Goal: Information Seeking & Learning: Learn about a topic

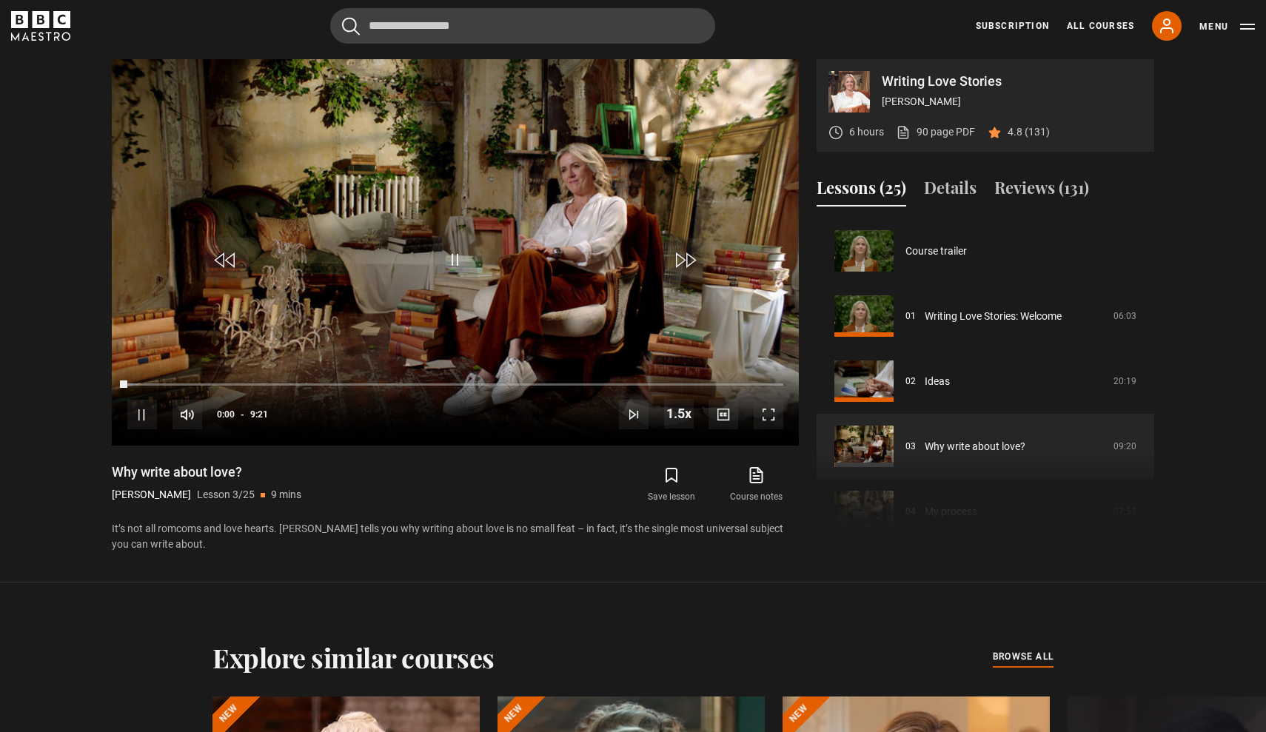
scroll to position [130, 0]
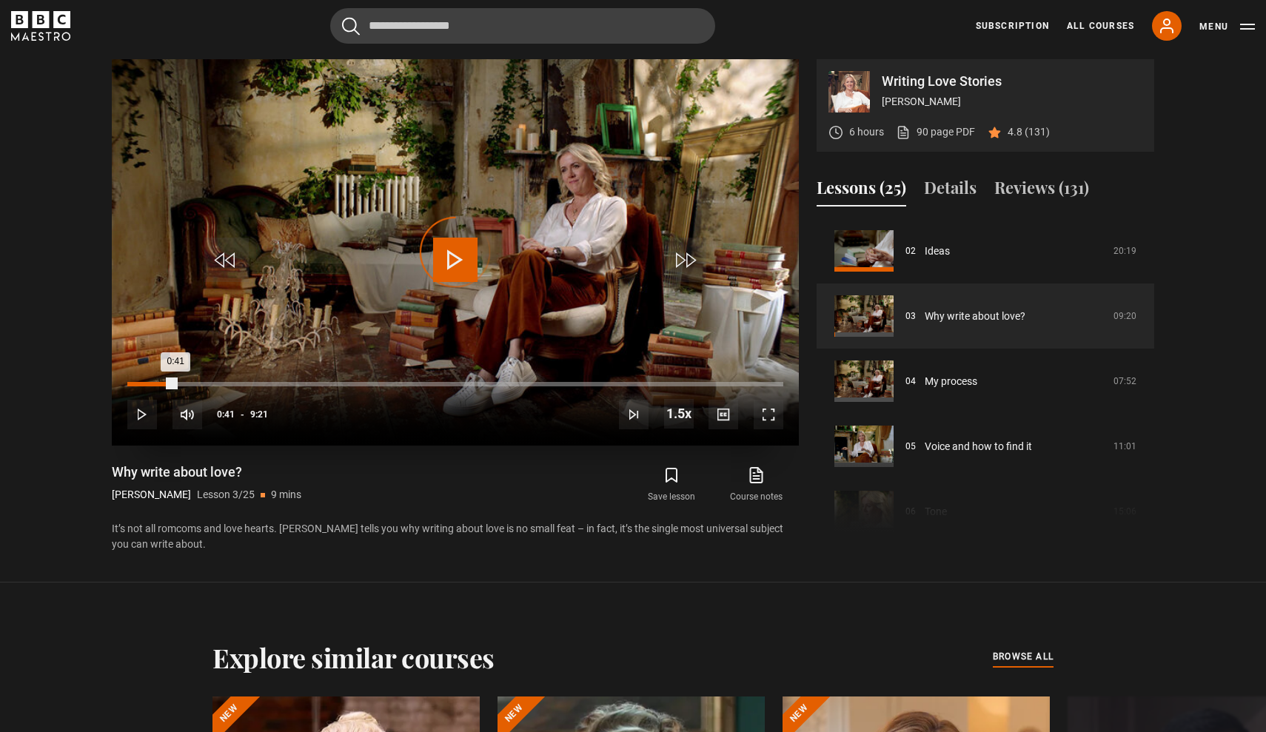
click at [176, 384] on div "Loaded : 3.57% 0:41 0:41" at bounding box center [455, 384] width 656 height 4
click at [685, 261] on span "Video Player" at bounding box center [684, 260] width 44 height 44
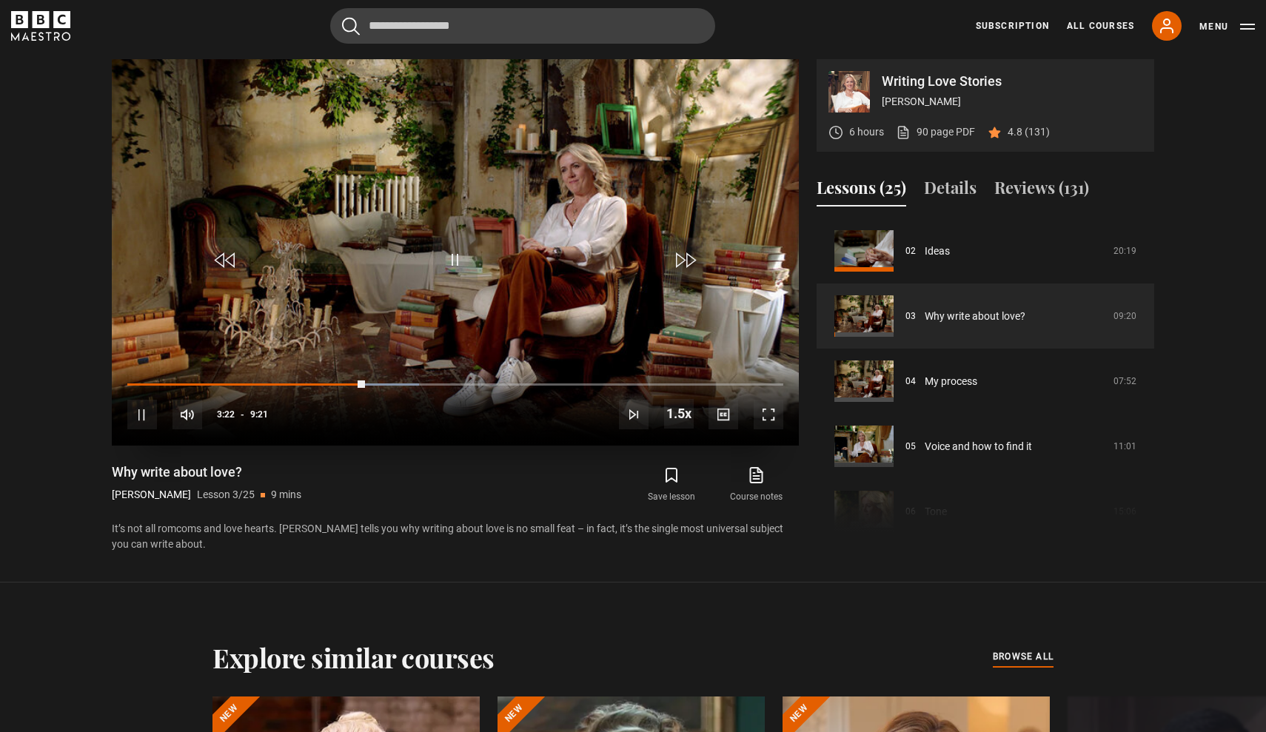
click at [770, 416] on span "Video Player" at bounding box center [769, 415] width 30 height 30
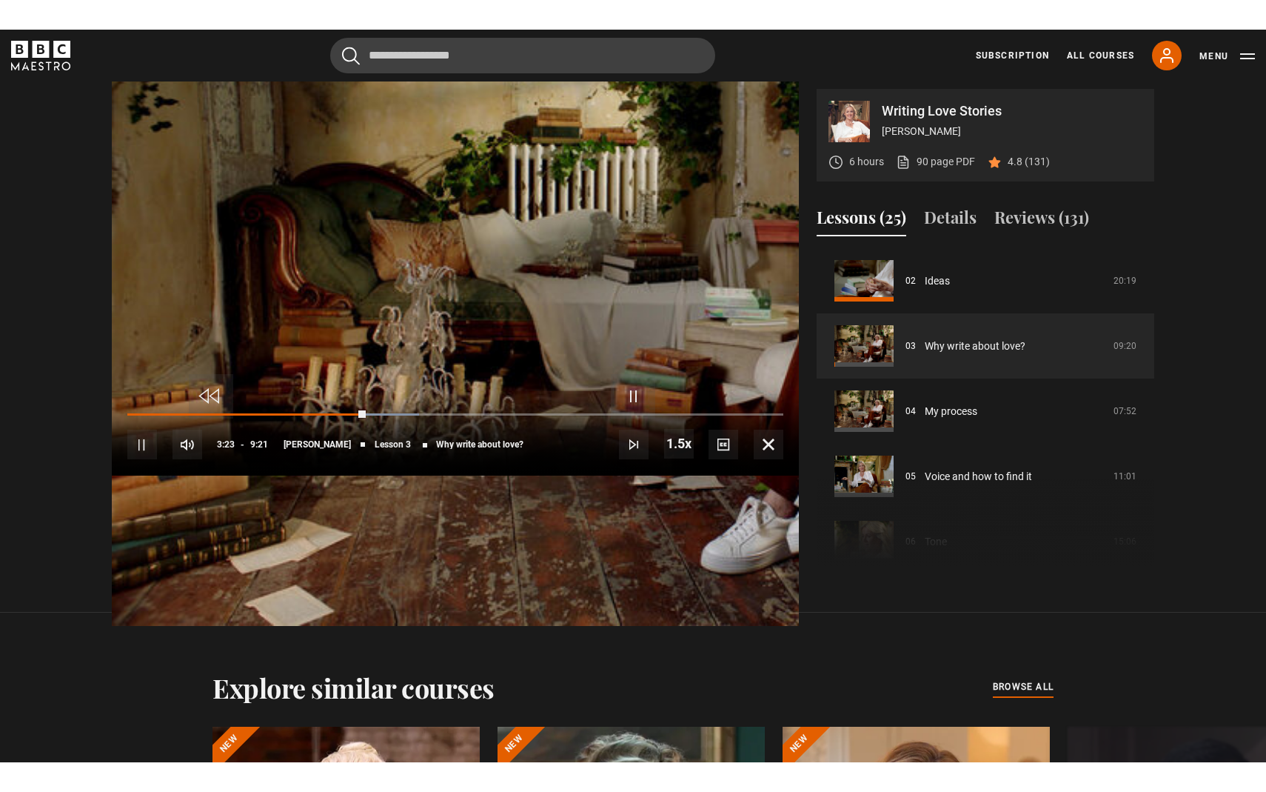
scroll to position [0, 0]
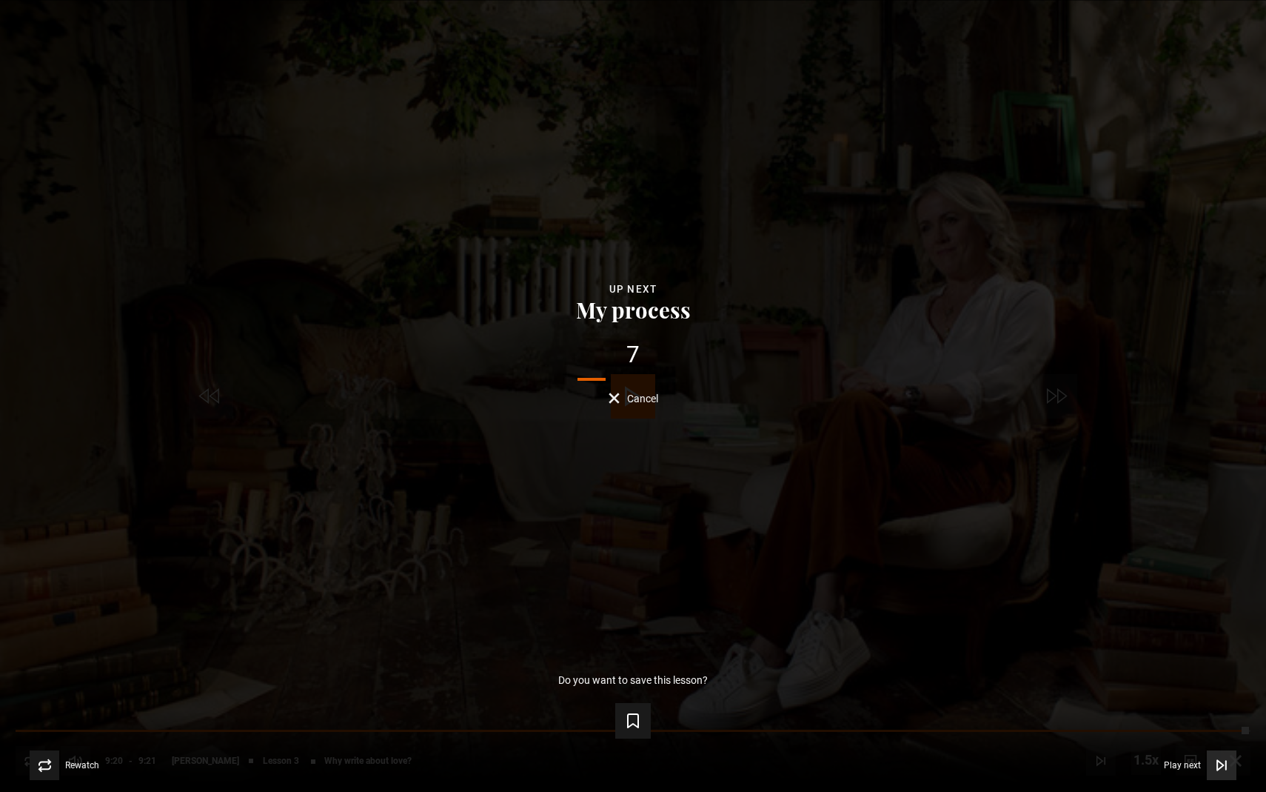
click at [1175, 732] on span "Play next" at bounding box center [1182, 765] width 37 height 9
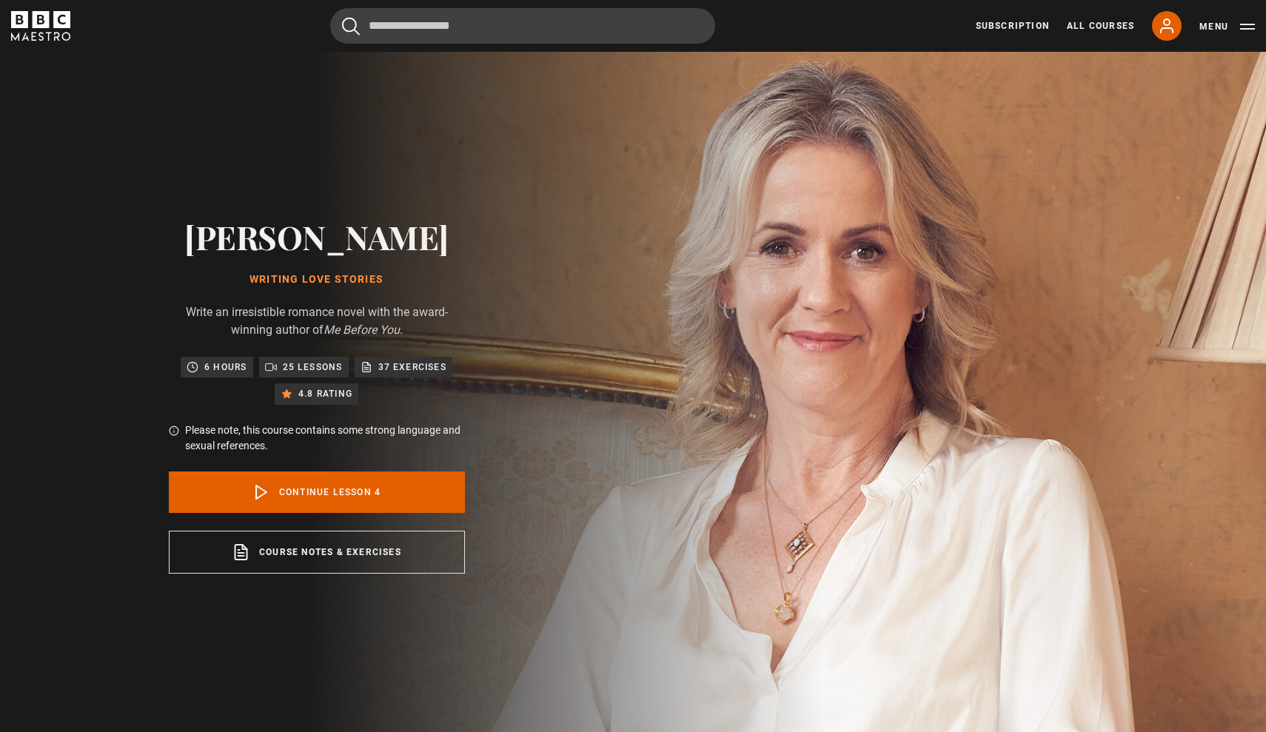
scroll to position [786, 0]
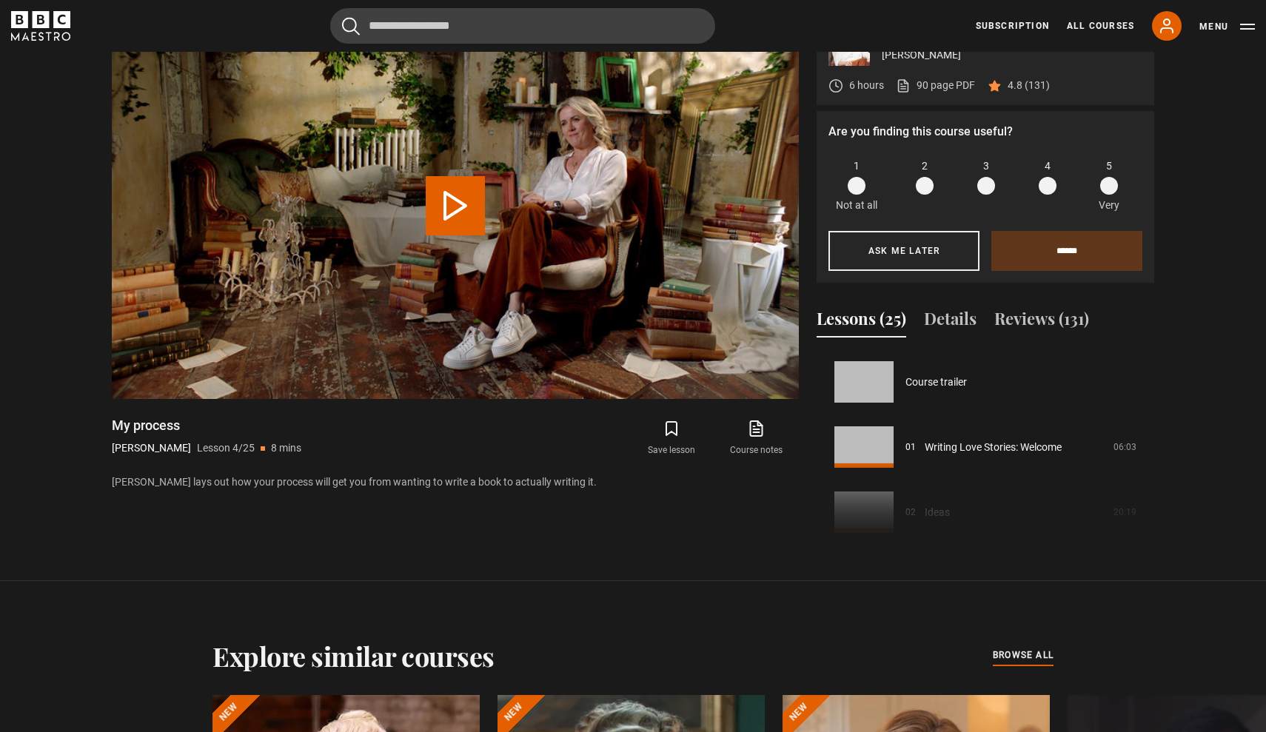
click at [438, 193] on button "Play Lesson My process" at bounding box center [455, 205] width 59 height 59
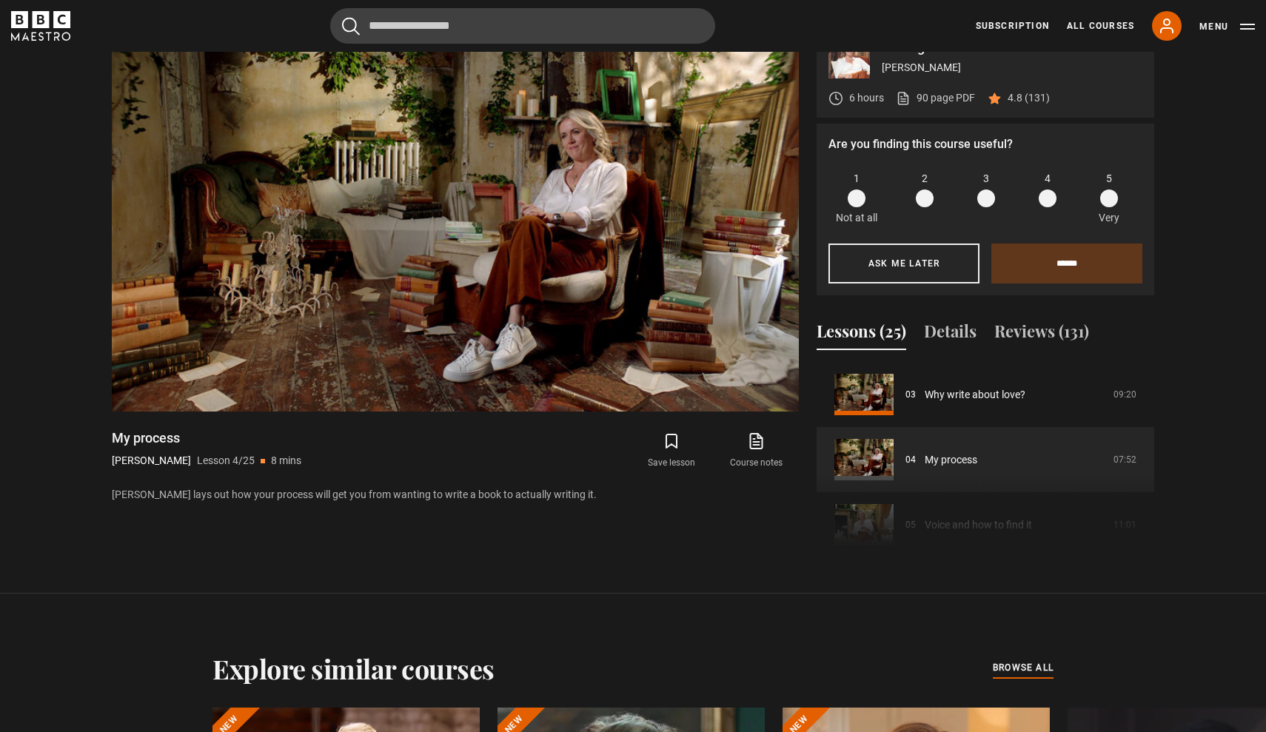
scroll to position [772, 0]
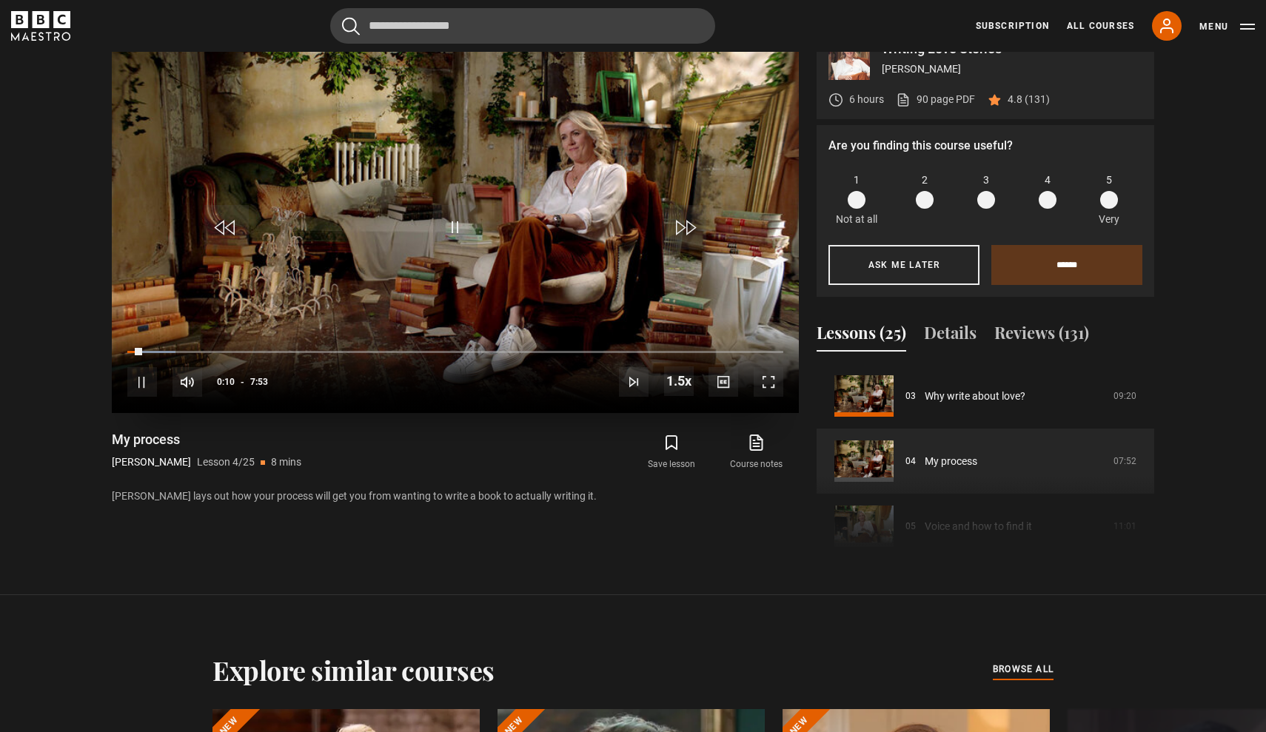
click at [772, 387] on span "Video Player" at bounding box center [769, 382] width 30 height 30
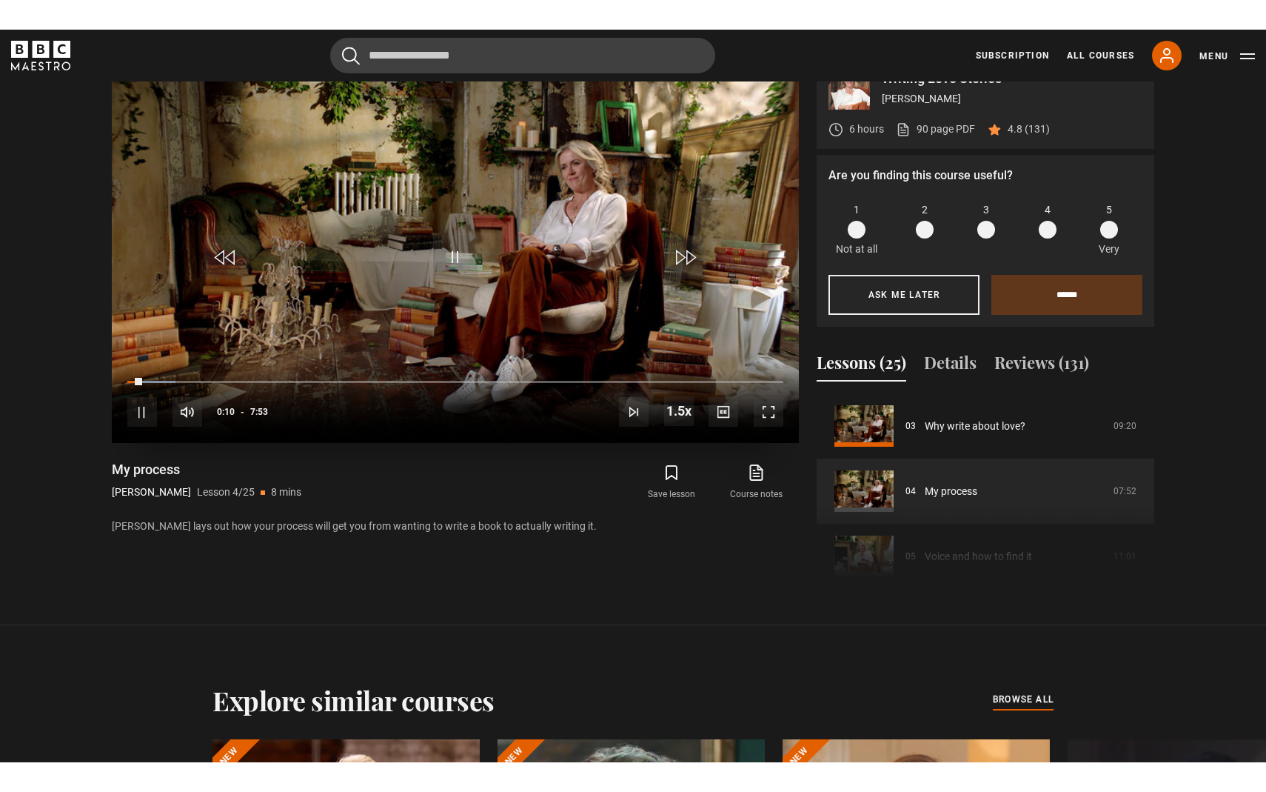
scroll to position [0, 0]
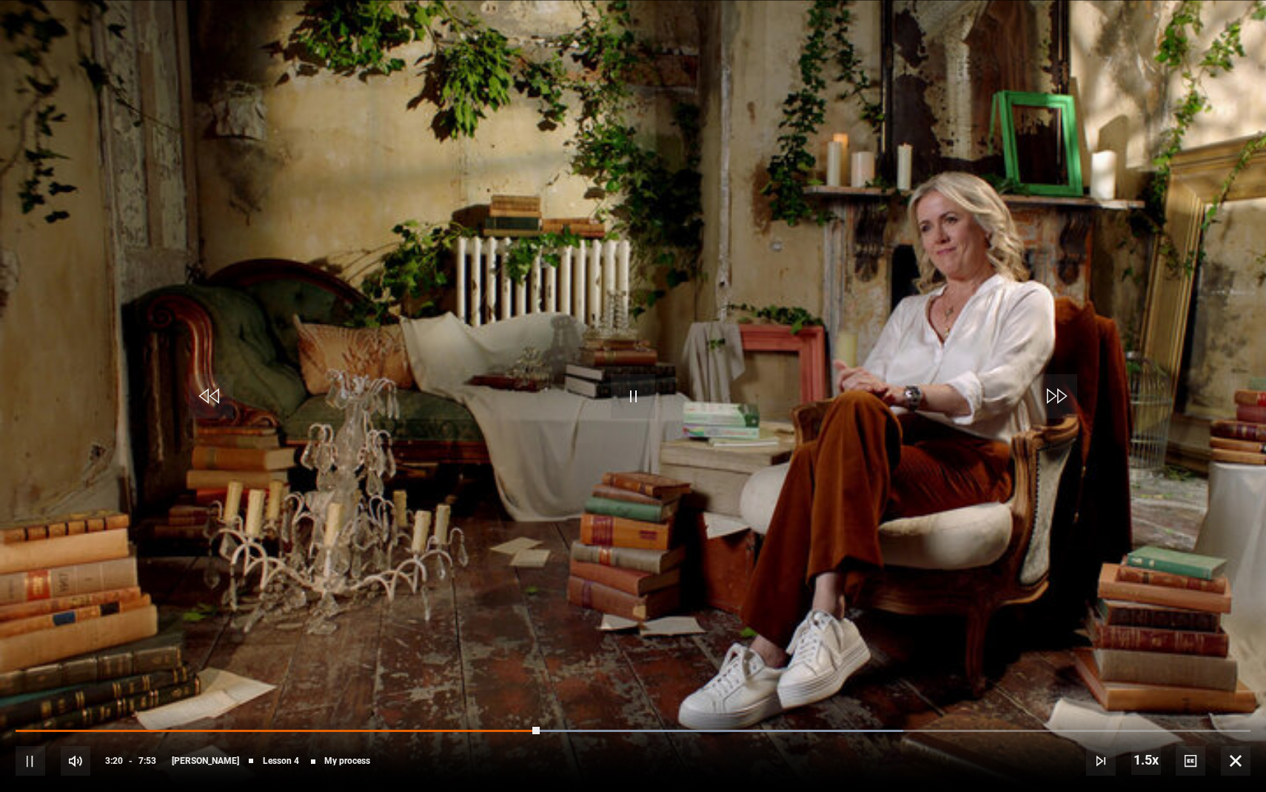
click at [1239, 732] on span "Video Player" at bounding box center [1236, 761] width 30 height 30
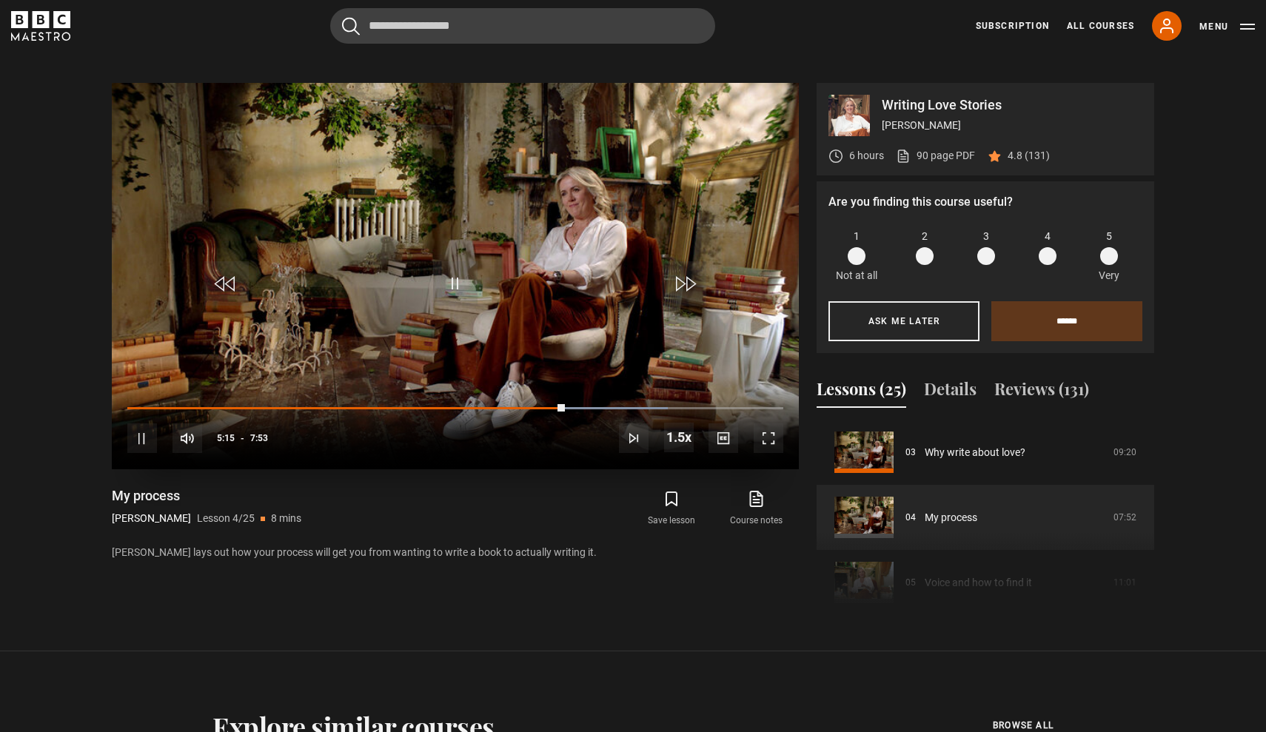
scroll to position [715, 0]
click at [906, 307] on button "Ask me later" at bounding box center [904, 322] width 151 height 40
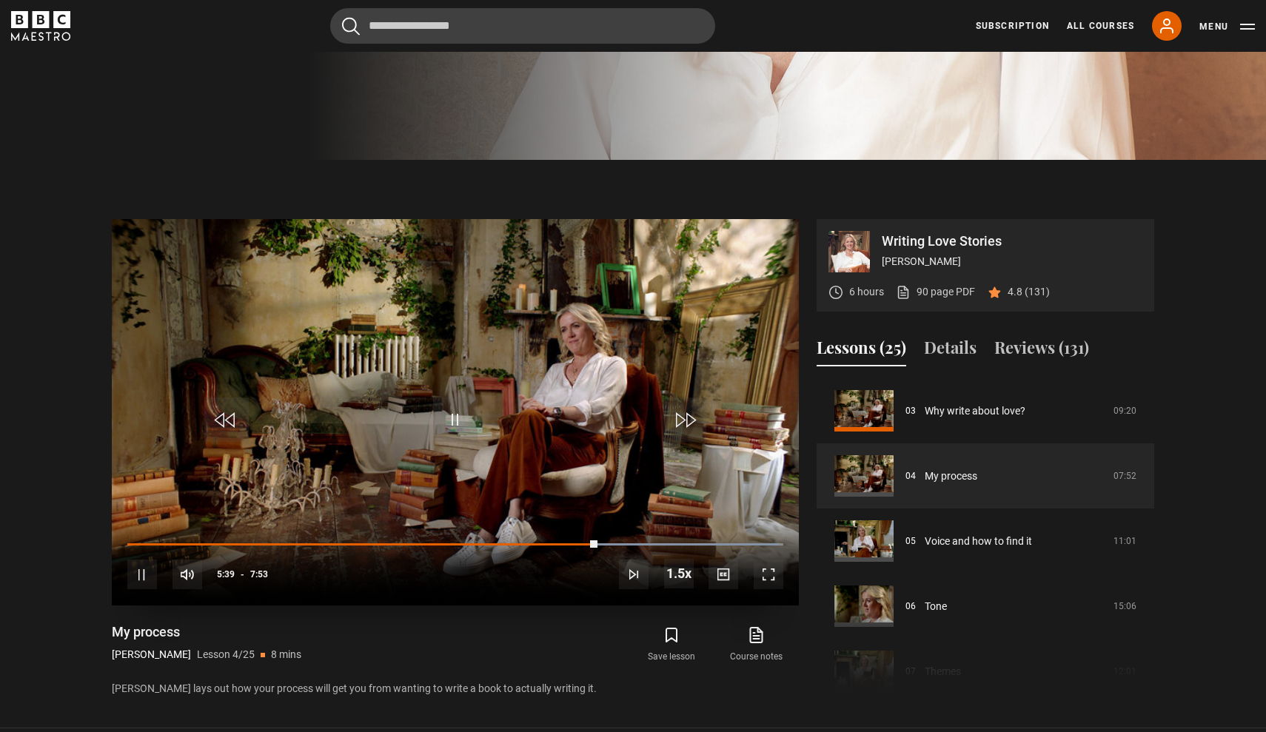
scroll to position [578, 0]
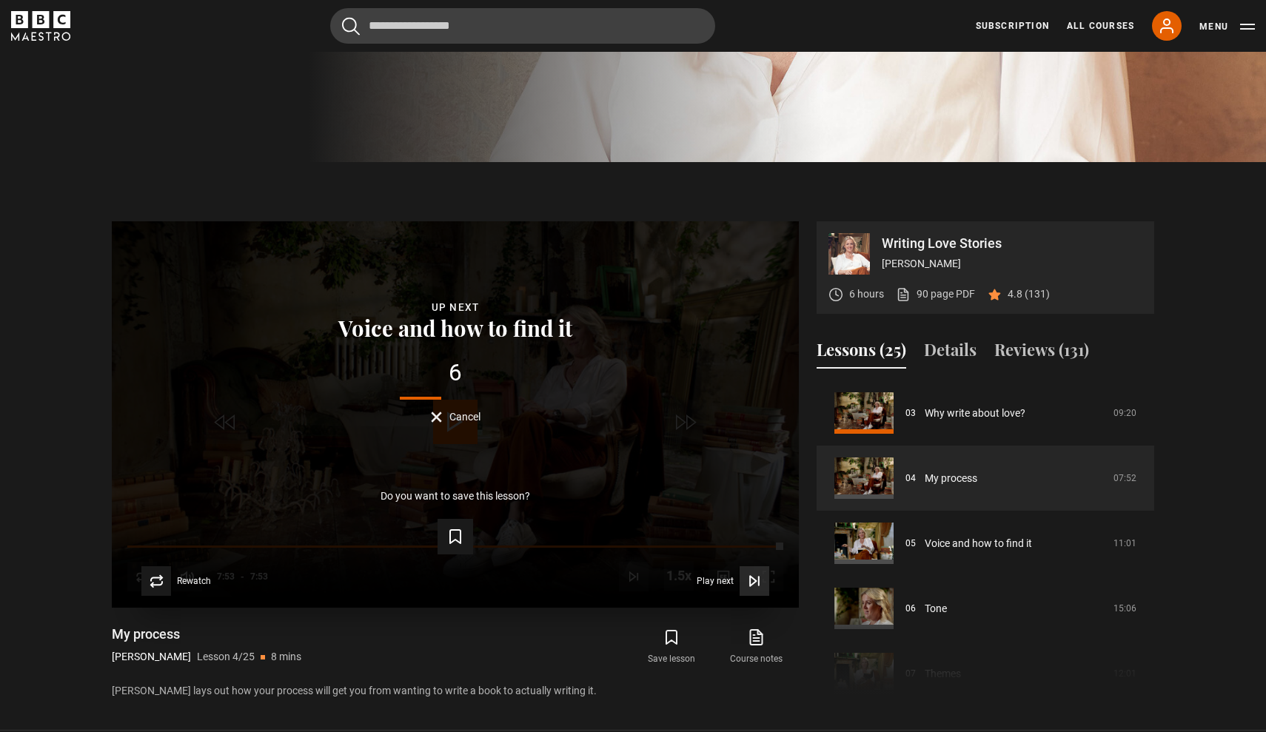
click at [715, 587] on button "Play next Play next" at bounding box center [733, 581] width 73 height 30
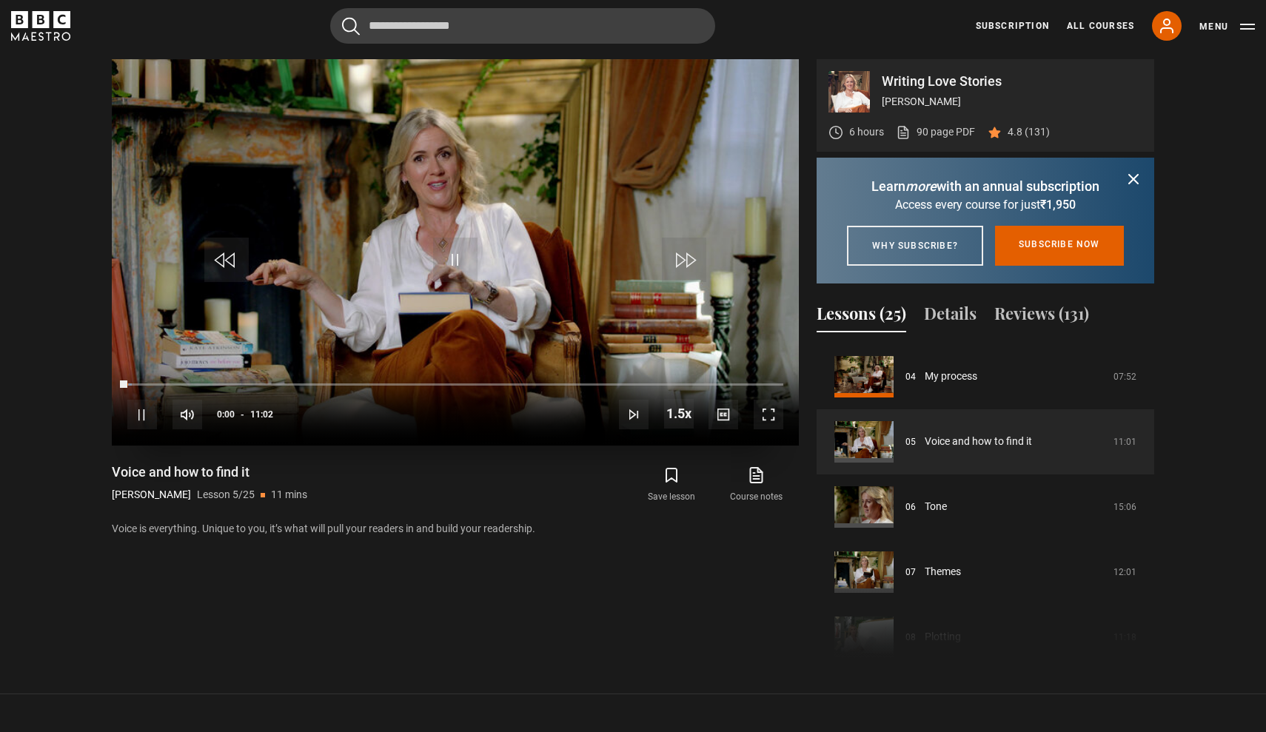
scroll to position [658, 0]
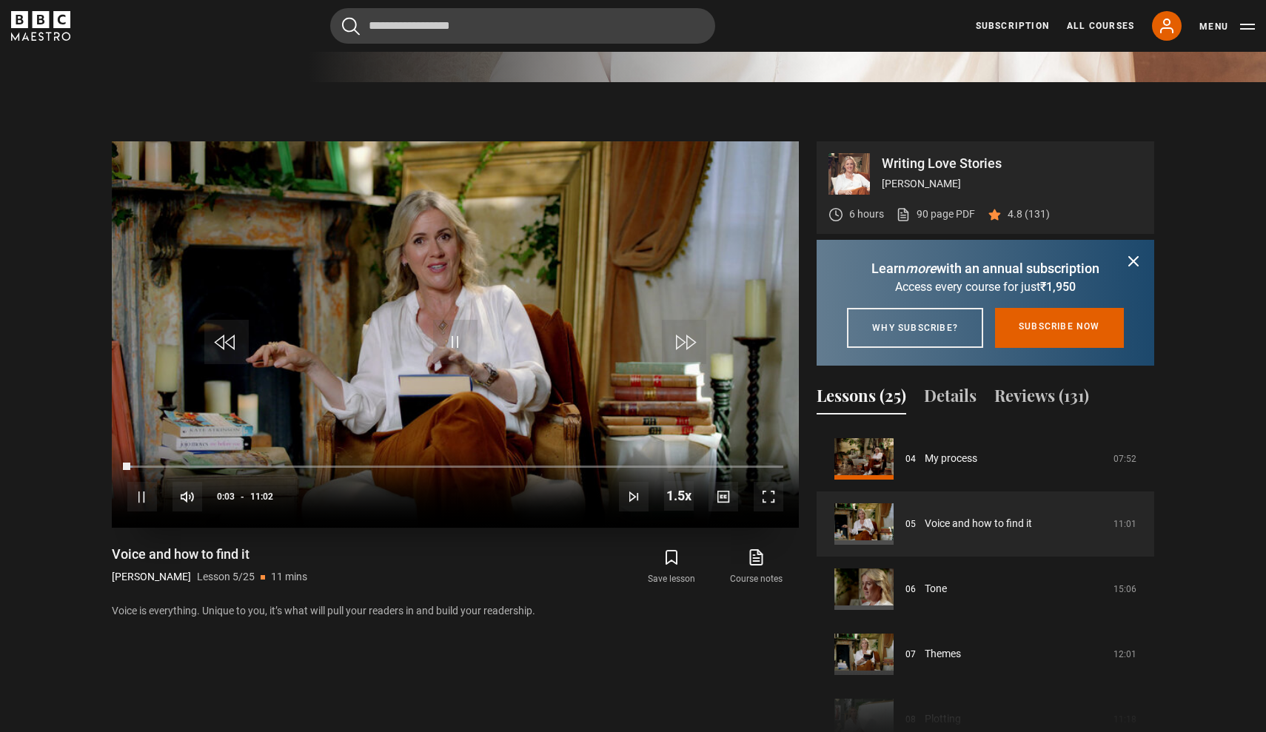
click at [688, 350] on span "Video Player" at bounding box center [684, 342] width 44 height 44
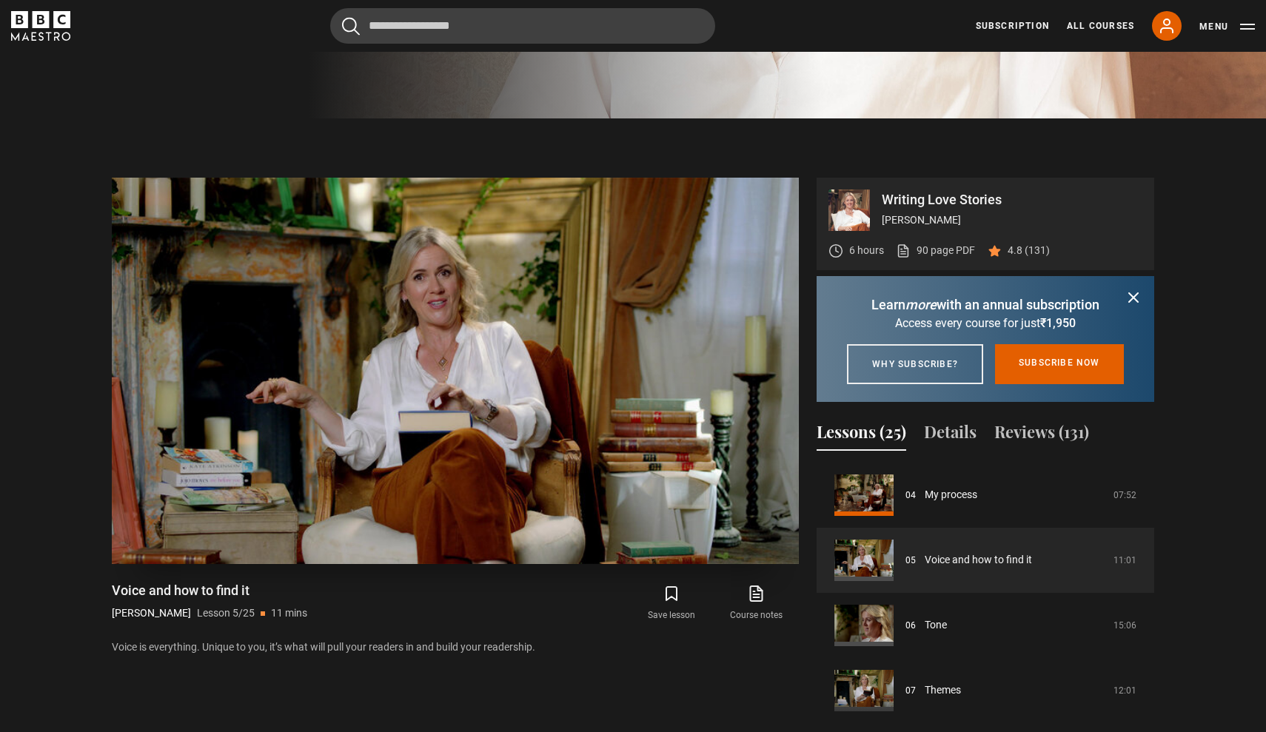
scroll to position [606, 0]
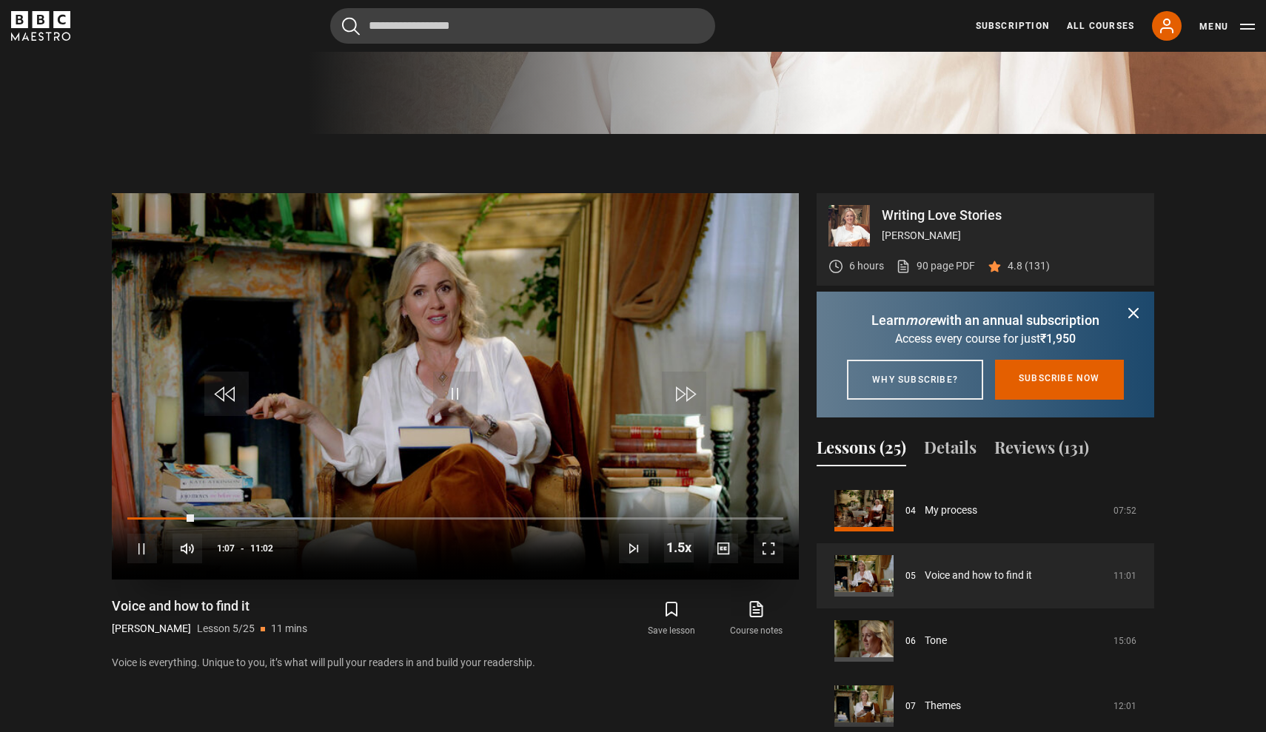
click at [772, 561] on span "Video Player" at bounding box center [769, 549] width 30 height 30
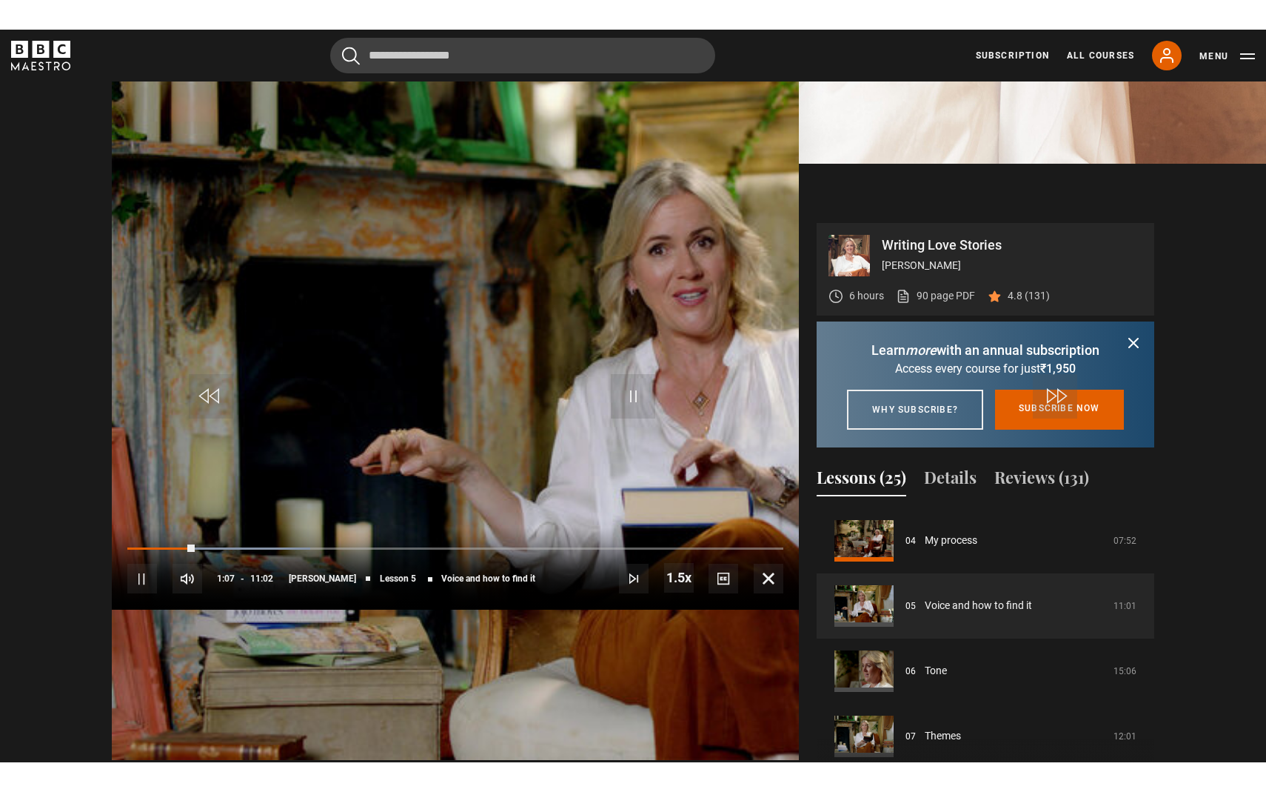
scroll to position [0, 0]
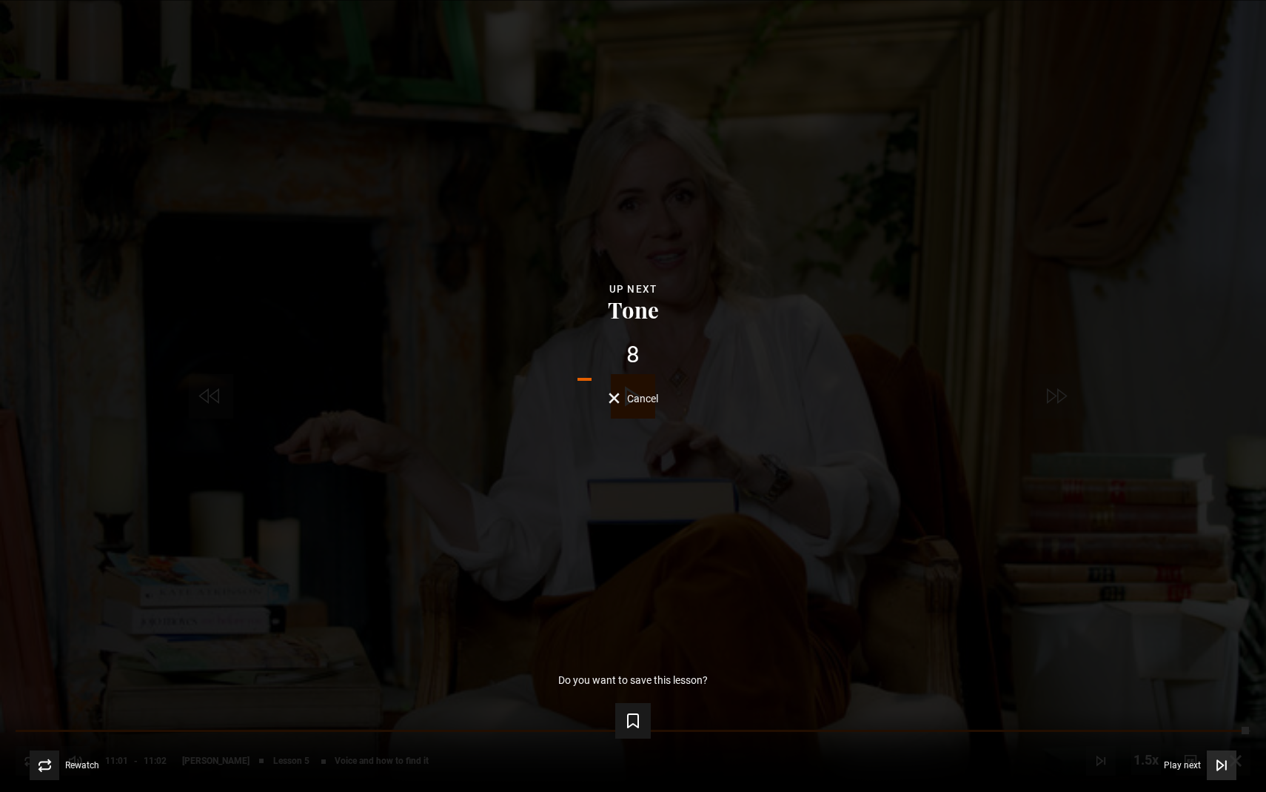
click at [1191, 732] on span "Play next" at bounding box center [1182, 765] width 37 height 9
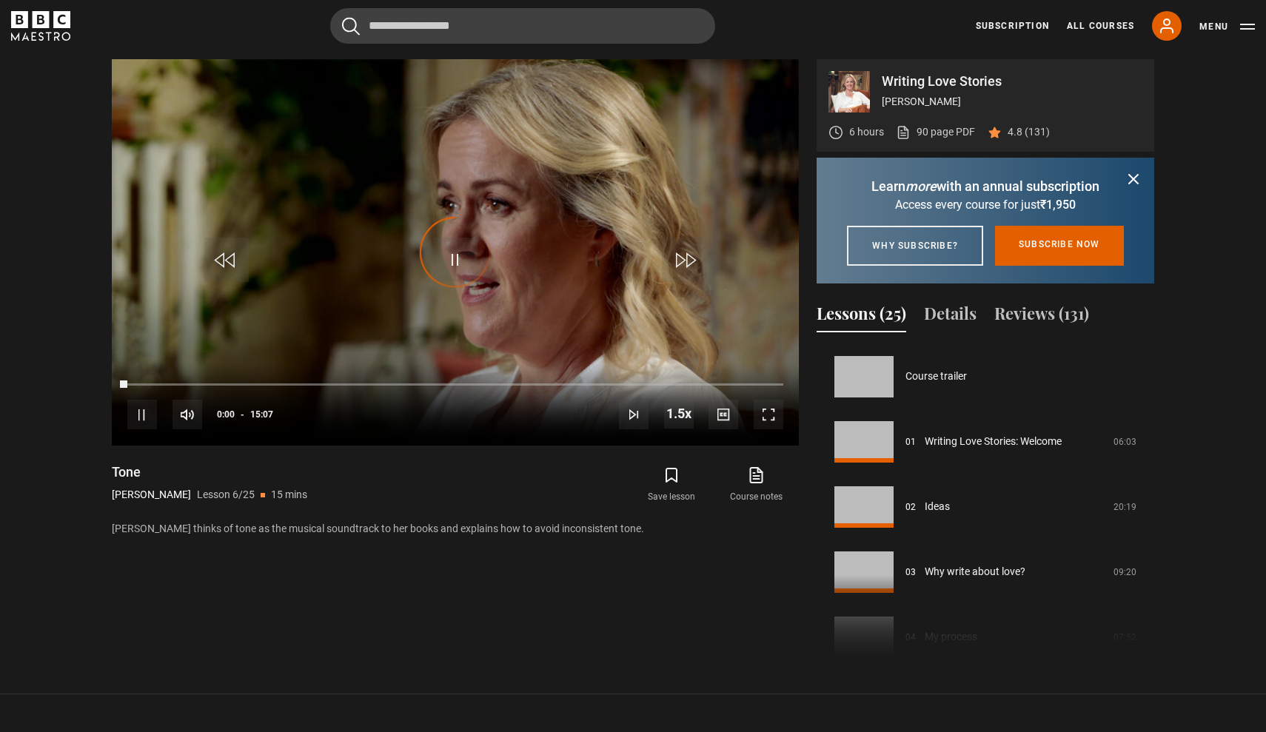
scroll to position [326, 0]
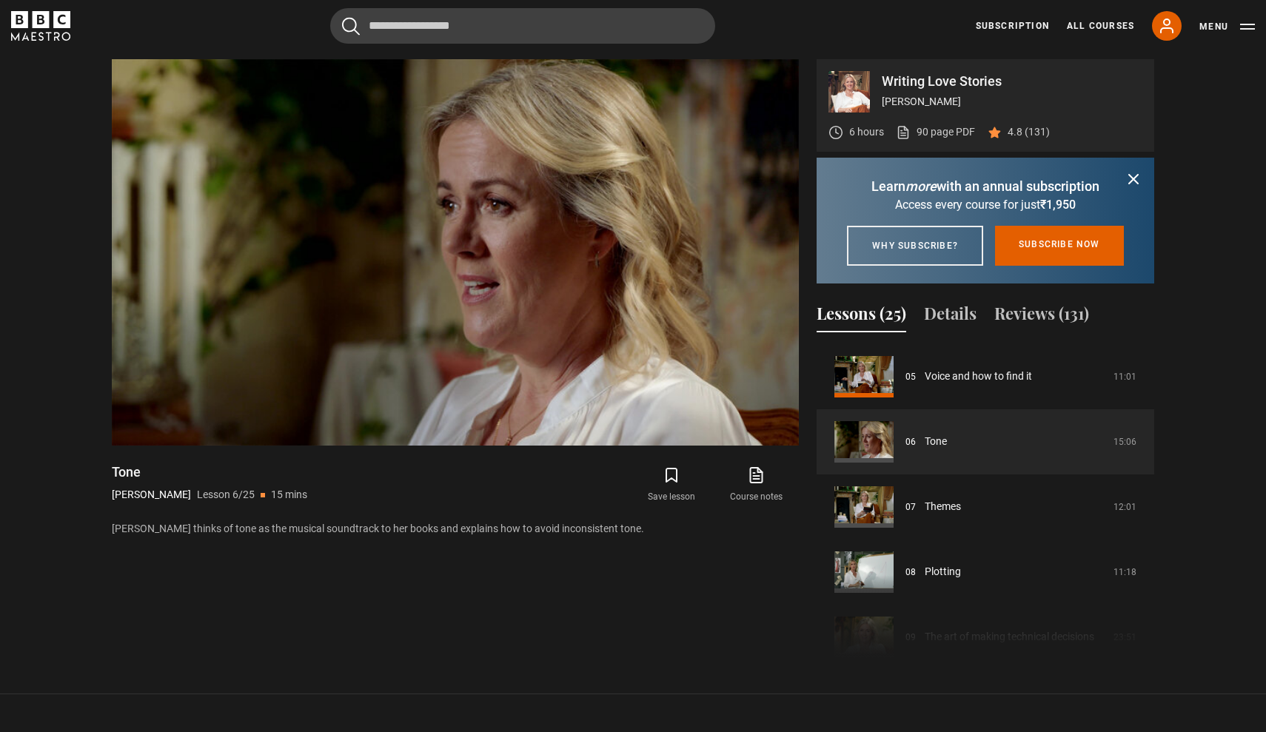
click at [1129, 170] on icon "submit" at bounding box center [1134, 179] width 18 height 18
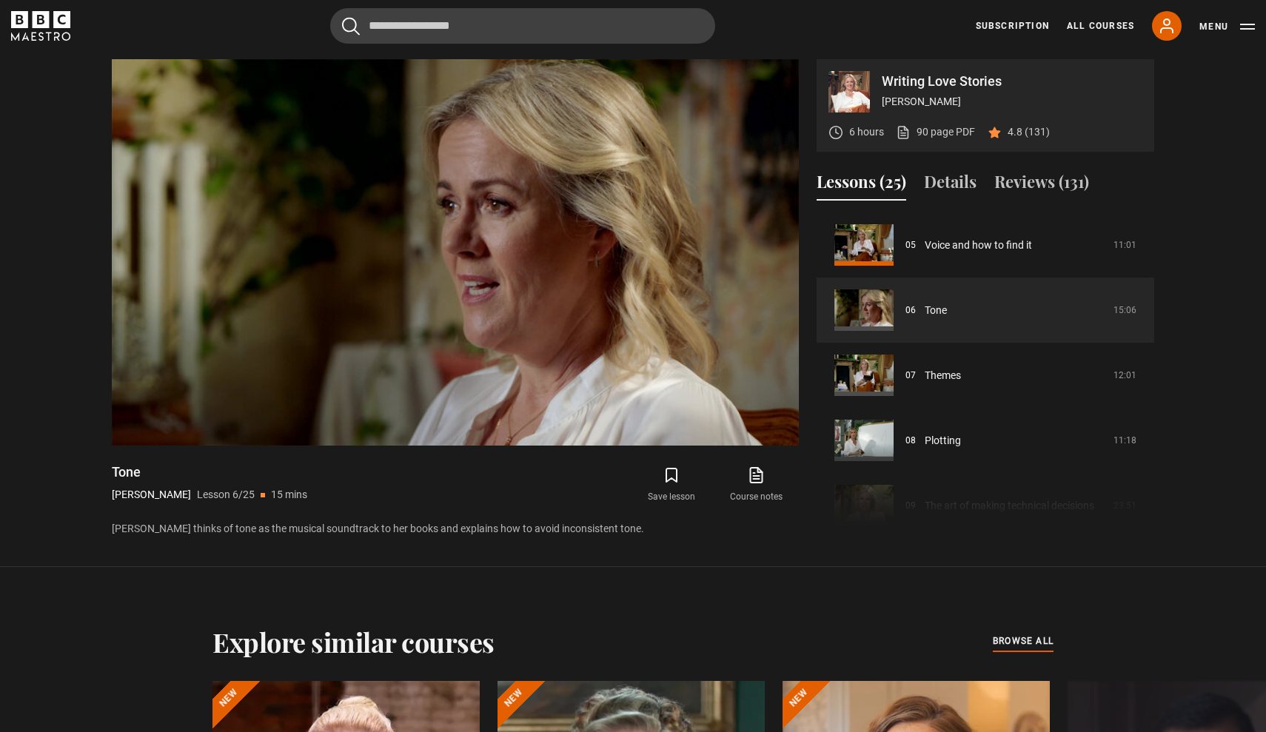
click at [1134, 177] on div "Lessons (25) Details Reviews (131)" at bounding box center [986, 188] width 338 height 37
click at [1183, 174] on section "Writing Love Stories [PERSON_NAME] 6 hours 90 page PDF (opens in new tab) 4.8 (…" at bounding box center [633, 283] width 1266 height 567
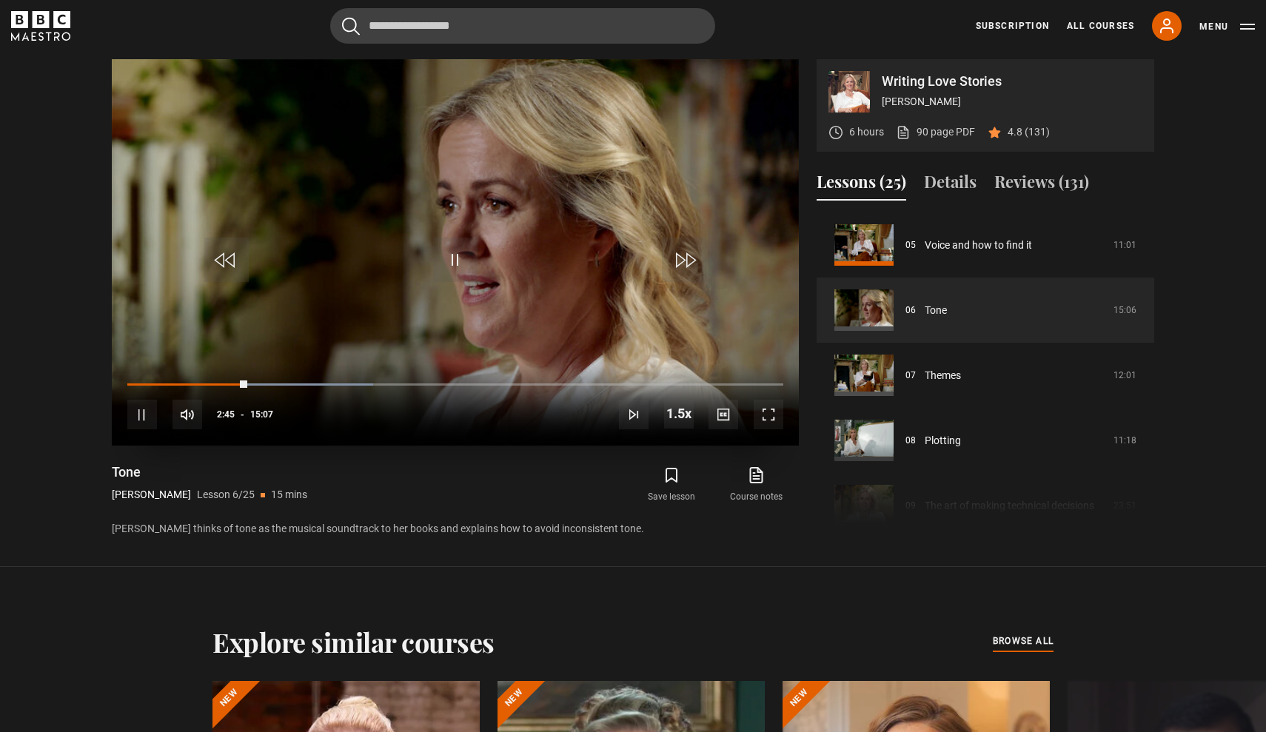
click at [457, 264] on span "Video Player" at bounding box center [455, 260] width 44 height 44
click at [541, 1] on header "Cancel Courses Previous courses Next courses [PERSON_NAME] Writing 12 Related L…" at bounding box center [633, 26] width 1266 height 52
click at [447, 250] on span "Video Player" at bounding box center [455, 260] width 44 height 44
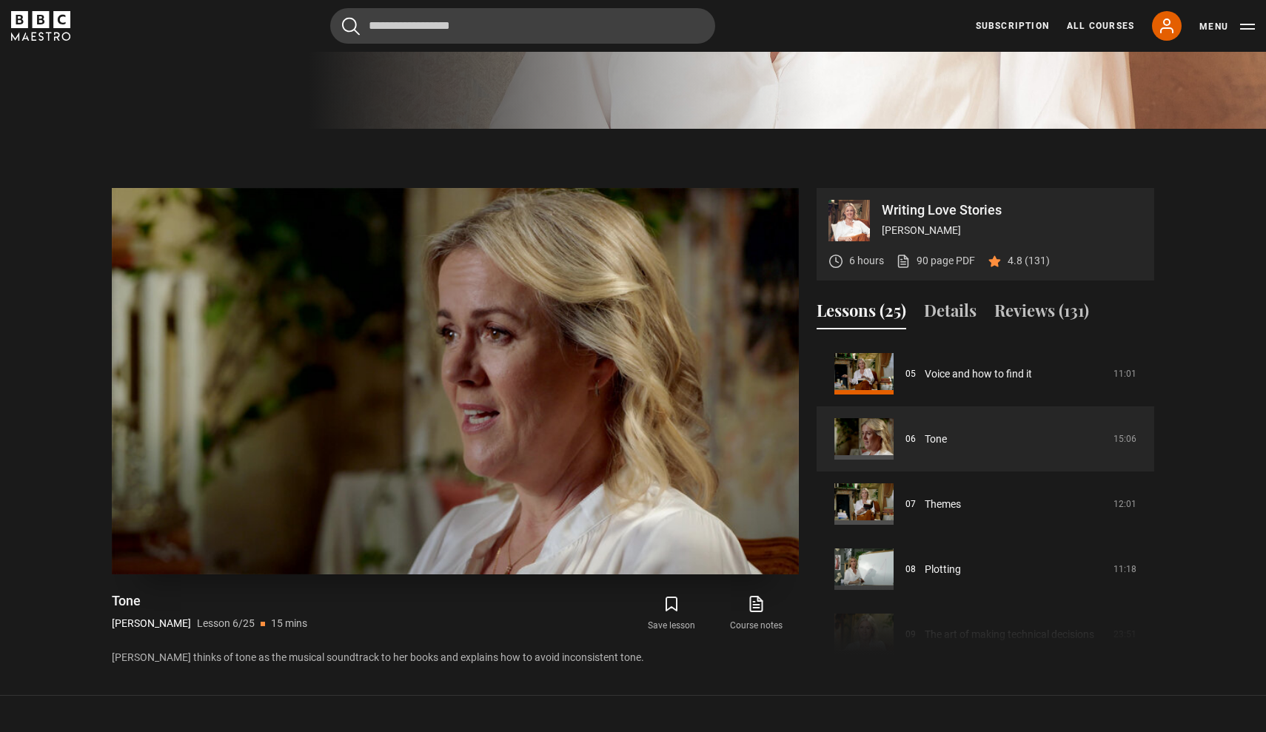
scroll to position [611, 0]
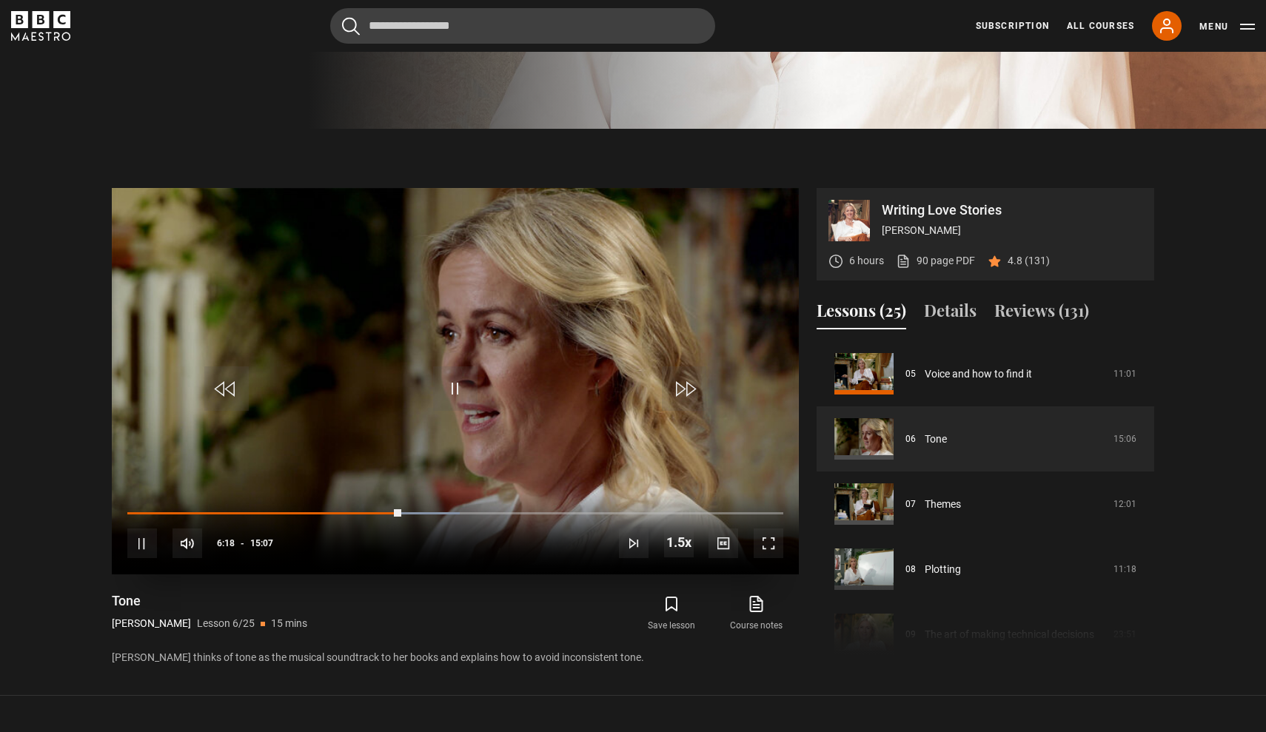
click at [269, 509] on div "10s Skip Back 10 seconds Pause 10s Skip Forward 10 seconds Loaded : 50.70% 03:2…" at bounding box center [455, 533] width 687 height 82
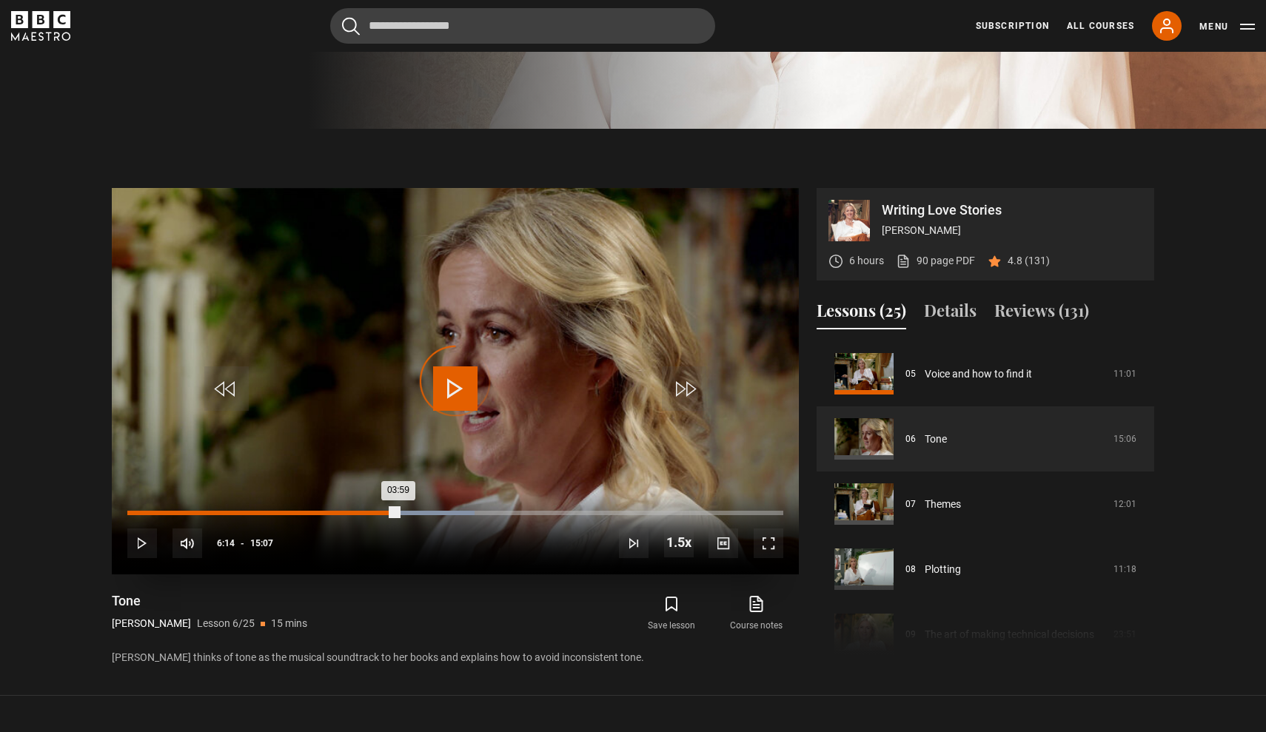
drag, startPoint x: 398, startPoint y: 509, endPoint x: 301, endPoint y: 512, distance: 97.1
click at [301, 512] on div "Loaded : 52.91% 04:00 03:59" at bounding box center [455, 513] width 656 height 4
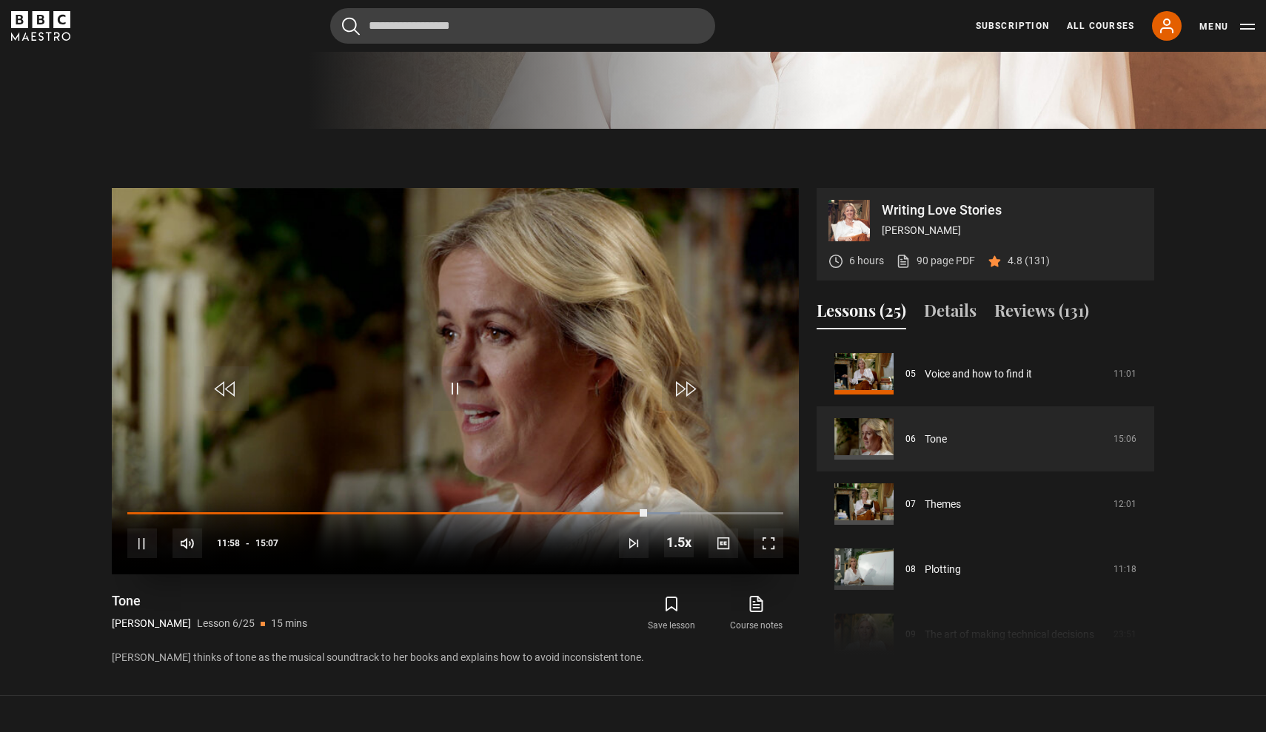
click at [221, 386] on span "Video Player" at bounding box center [226, 389] width 44 height 44
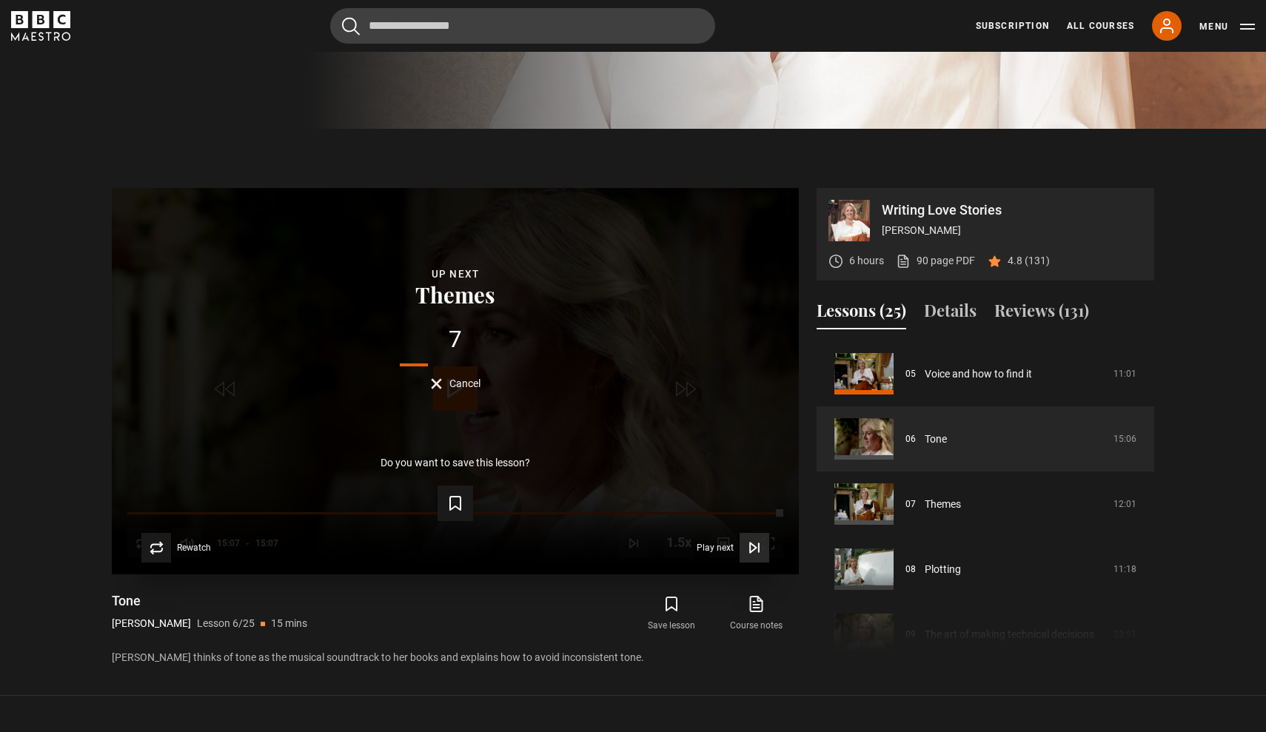
click at [708, 544] on span "Play next" at bounding box center [715, 548] width 37 height 9
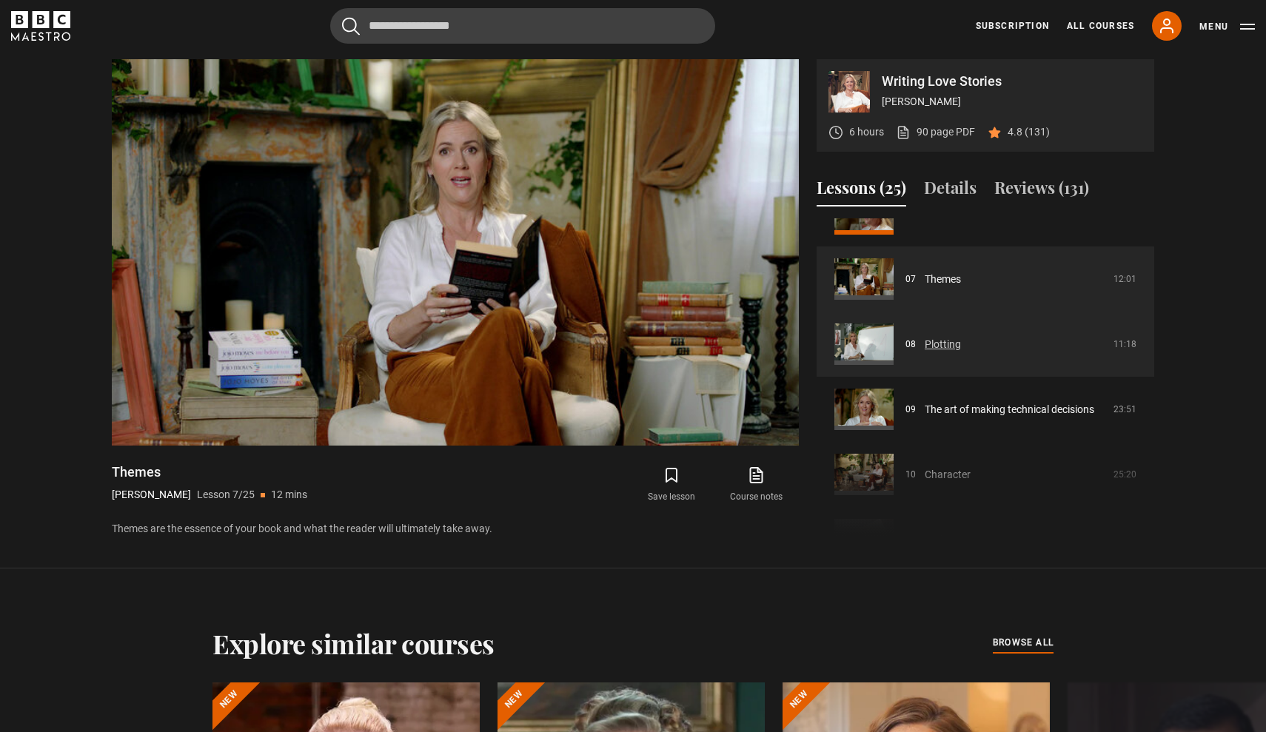
scroll to position [424, 0]
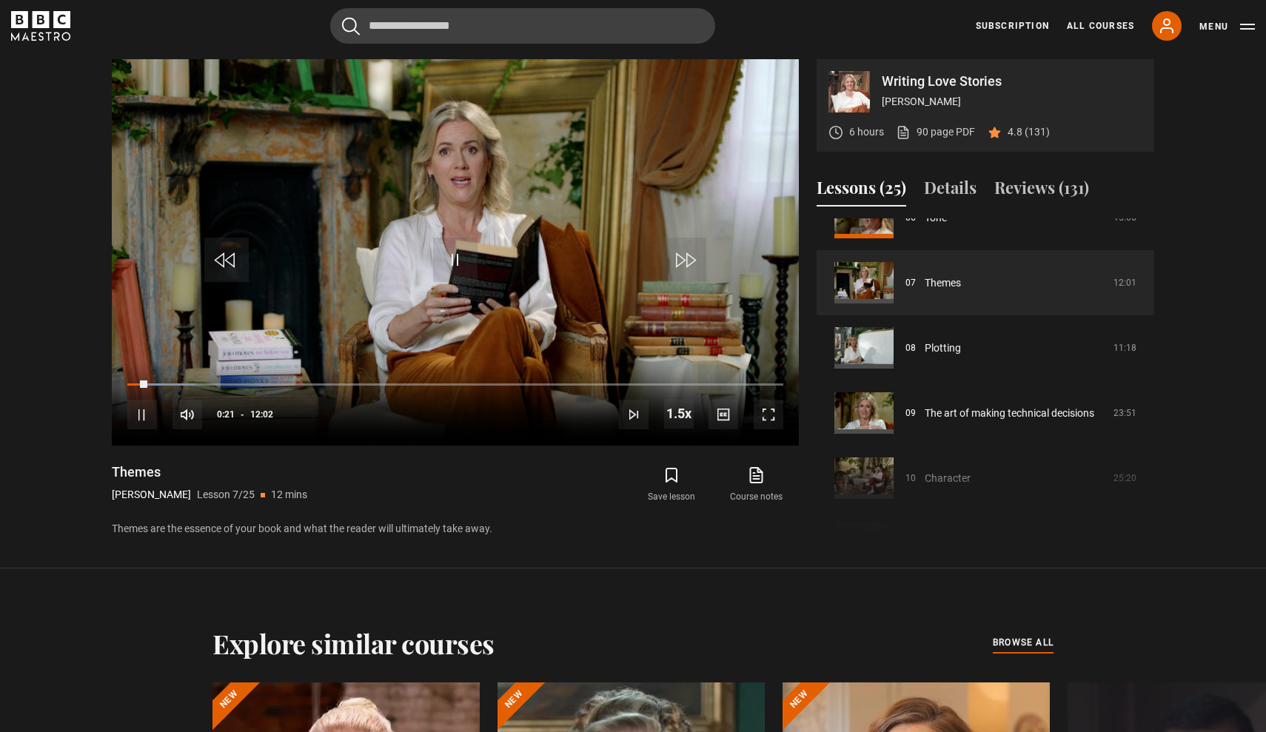
click at [187, 1] on header "Cancel Courses Previous courses Next courses [PERSON_NAME] Writing 12 Related L…" at bounding box center [633, 26] width 1266 height 52
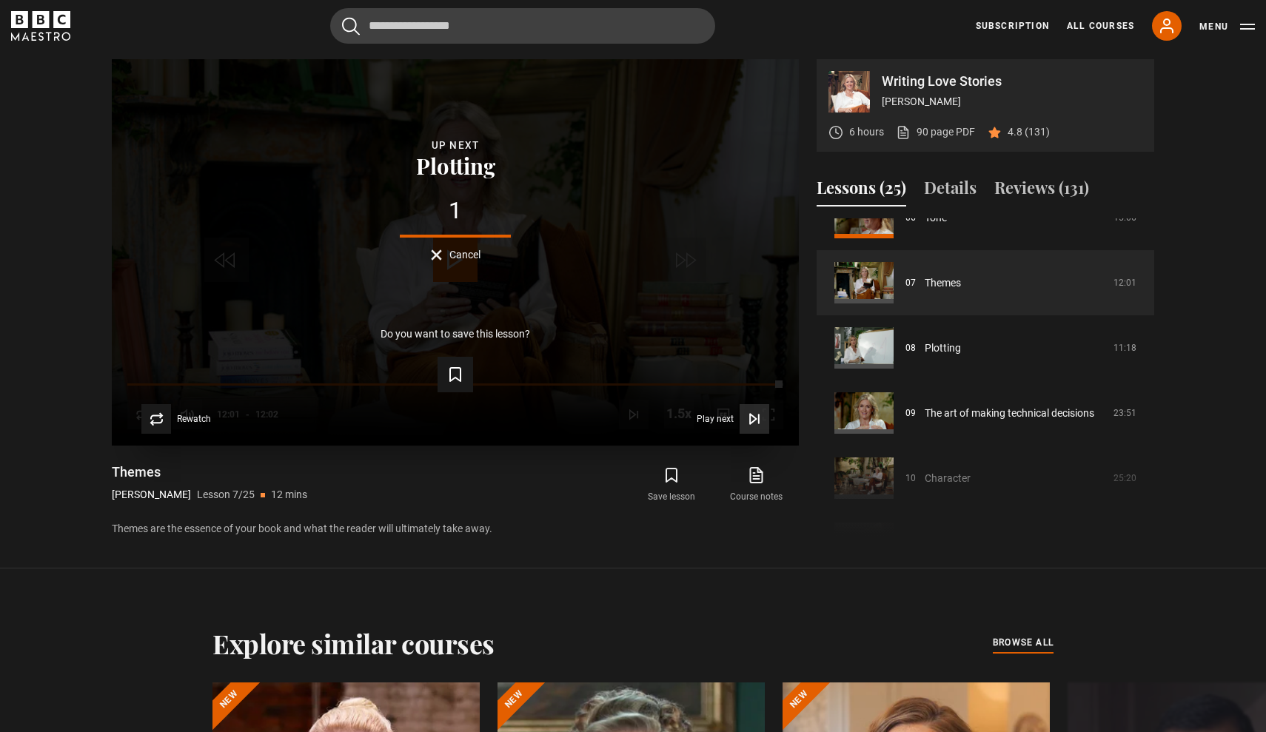
click at [711, 419] on video-js "Video Player is loading. Play Lesson Themes 10s Skip Back 10 seconds Play 10s S…" at bounding box center [455, 252] width 687 height 387
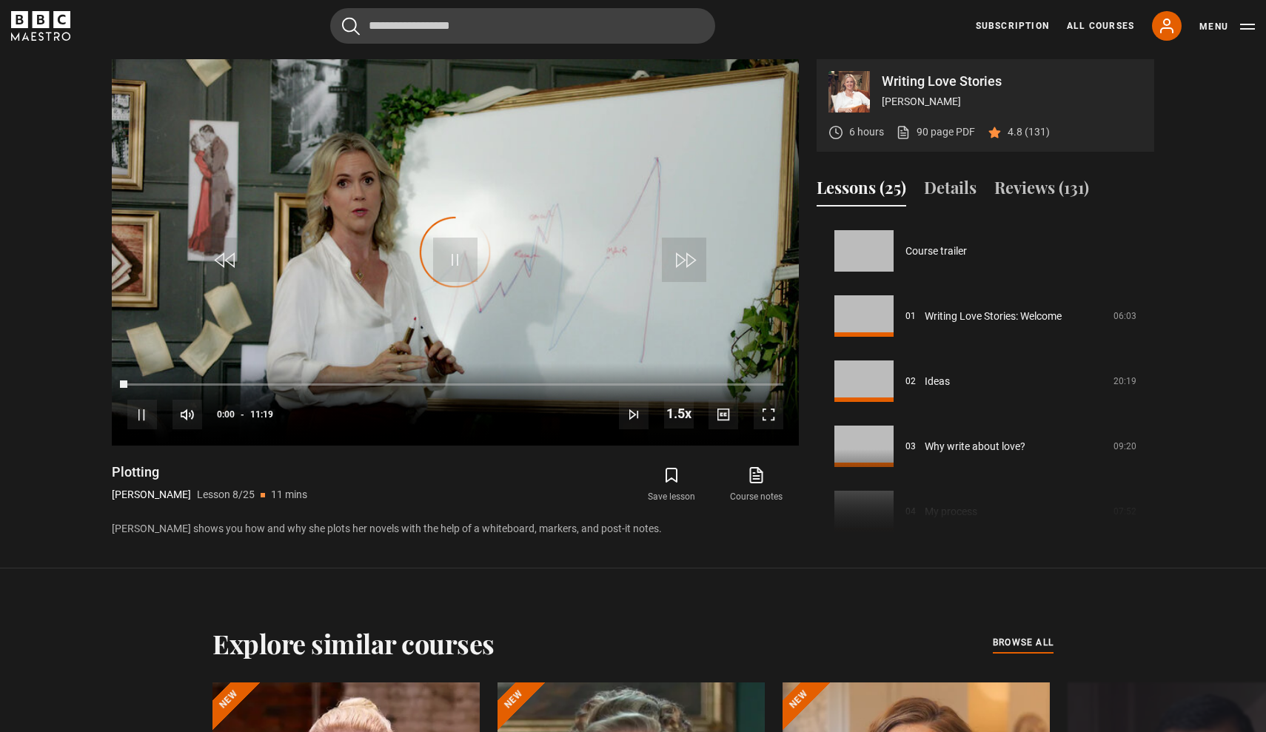
scroll to position [456, 0]
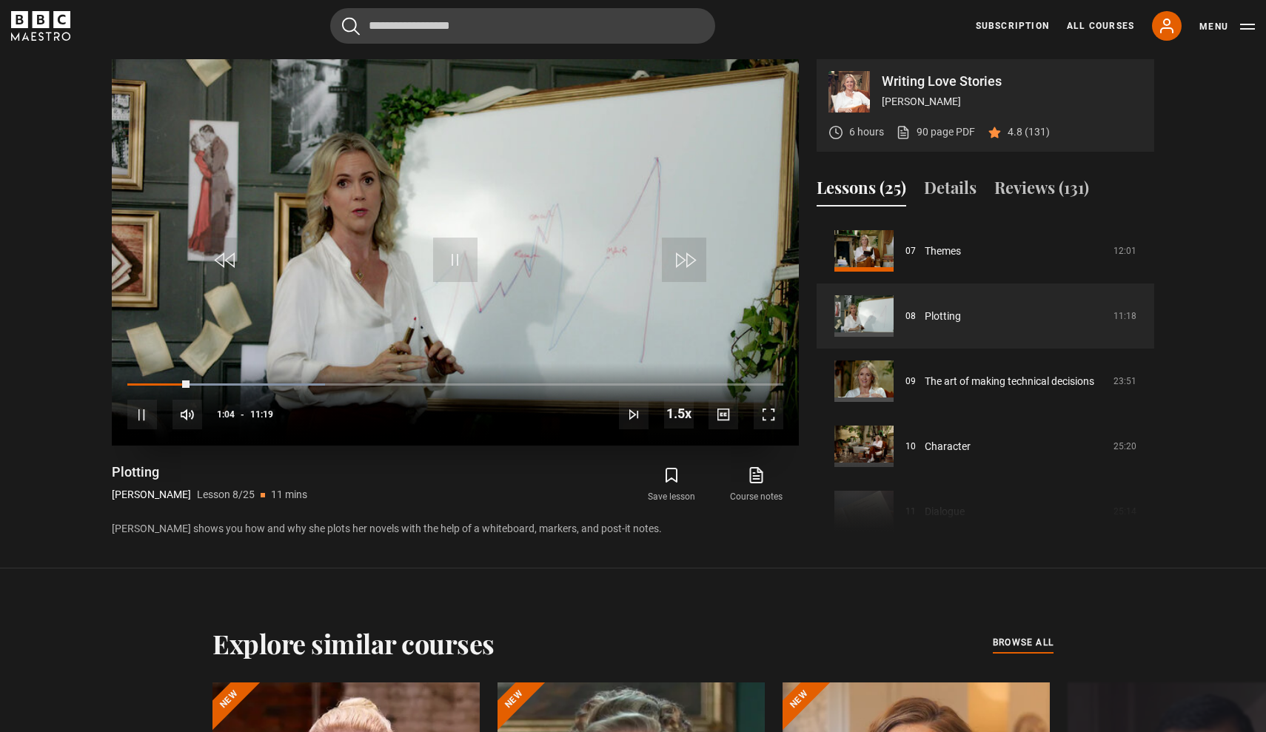
click at [507, 284] on video "Video Player" at bounding box center [455, 252] width 687 height 387
